Goal: Information Seeking & Learning: Learn about a topic

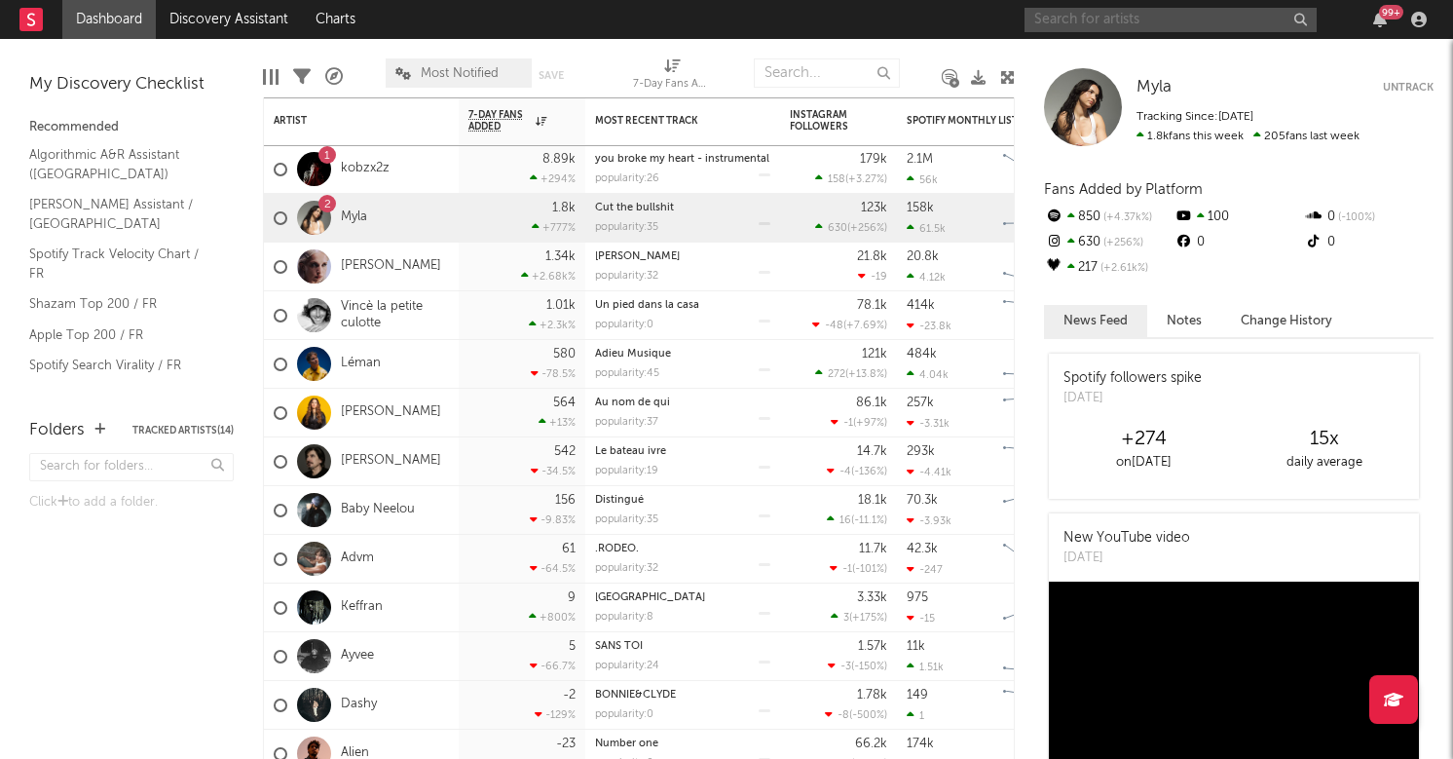
click at [1087, 8] on input "text" at bounding box center [1171, 20] width 292 height 24
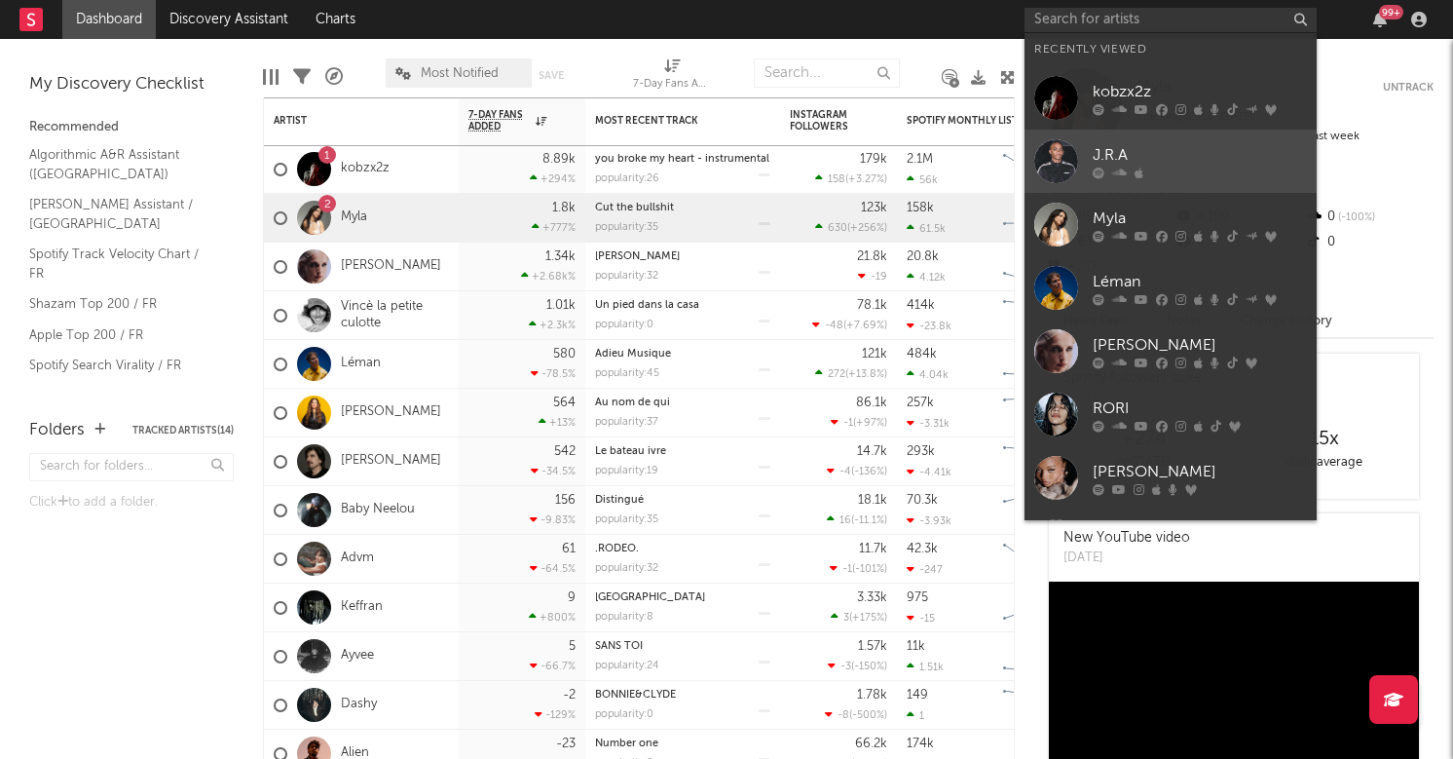
click at [1154, 179] on link "J.R.A" at bounding box center [1171, 161] width 292 height 63
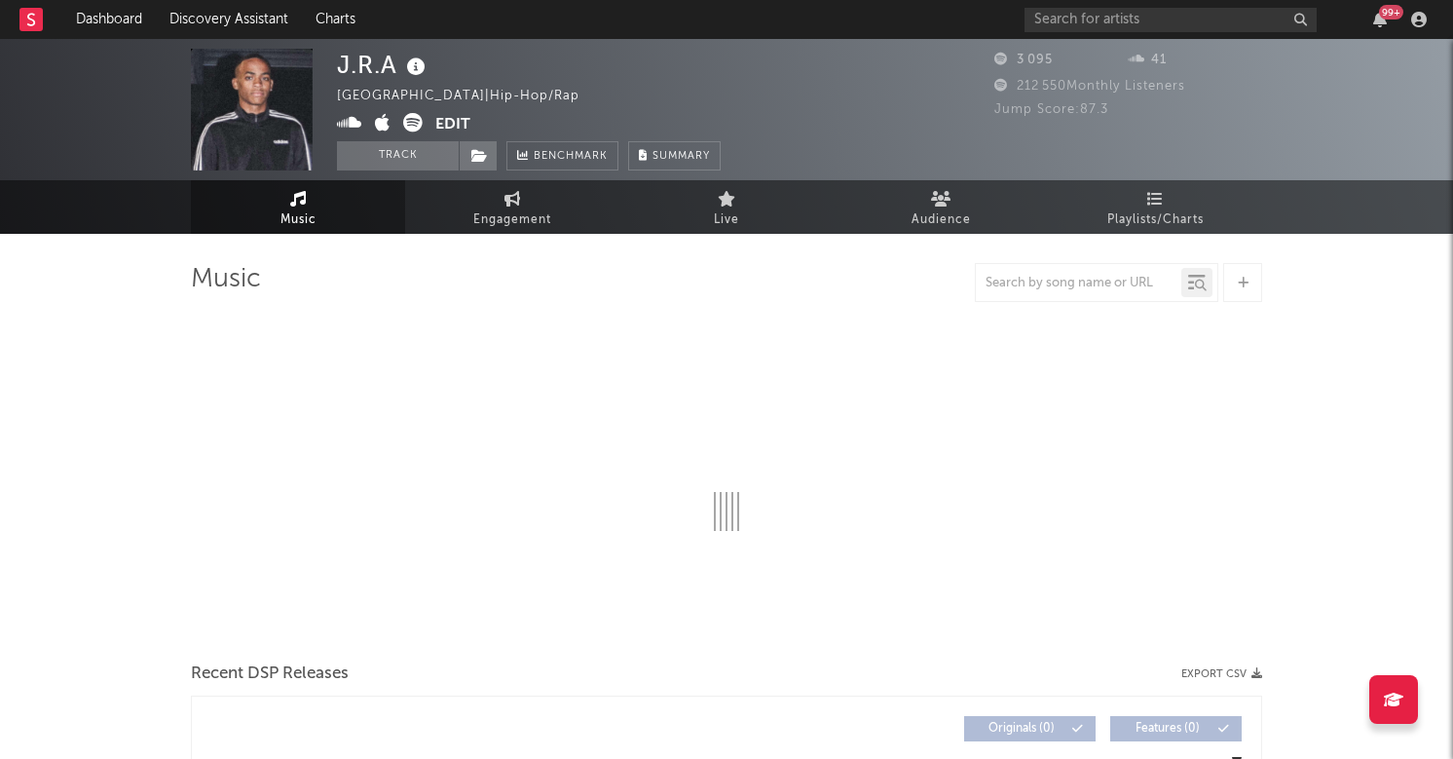
select select "1w"
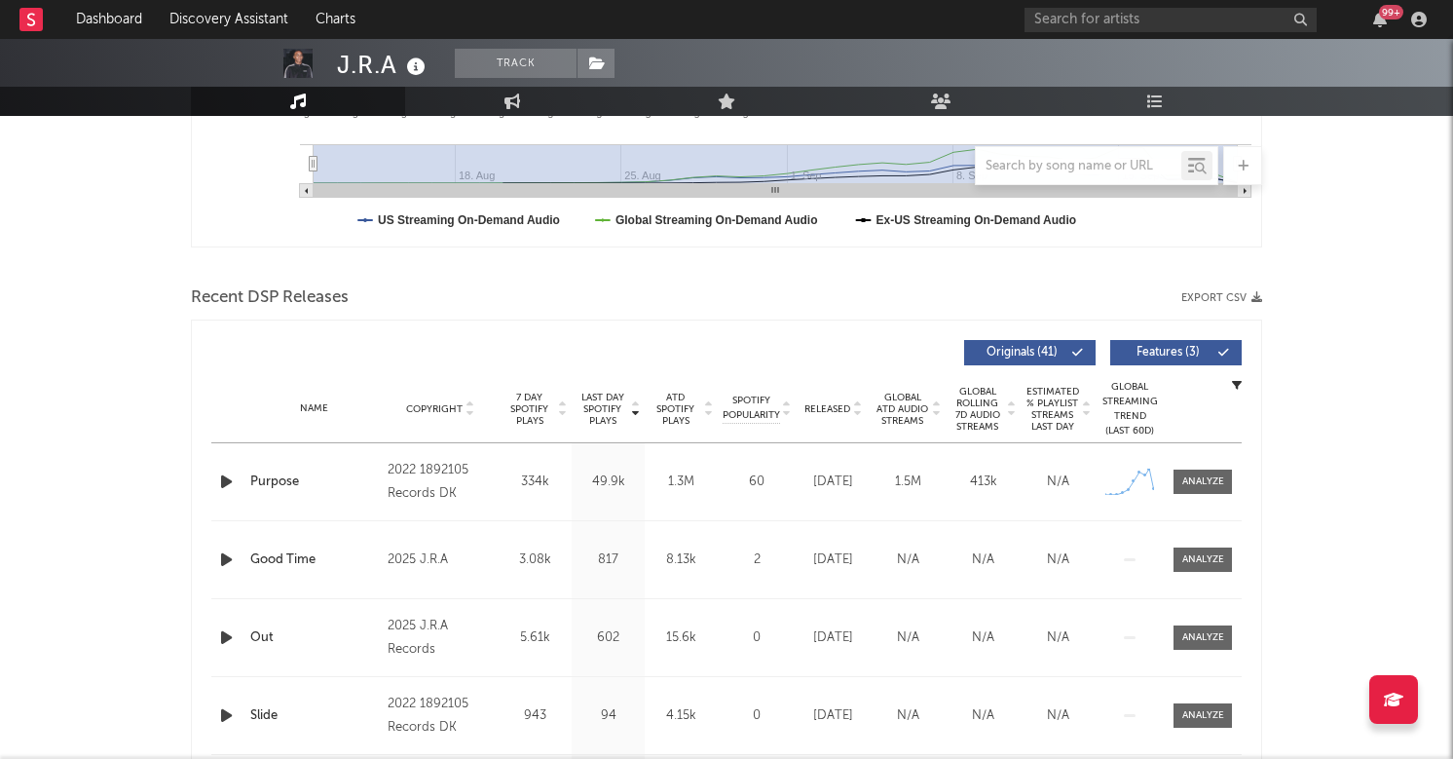
scroll to position [778, 0]
